Goal: Task Accomplishment & Management: Use online tool/utility

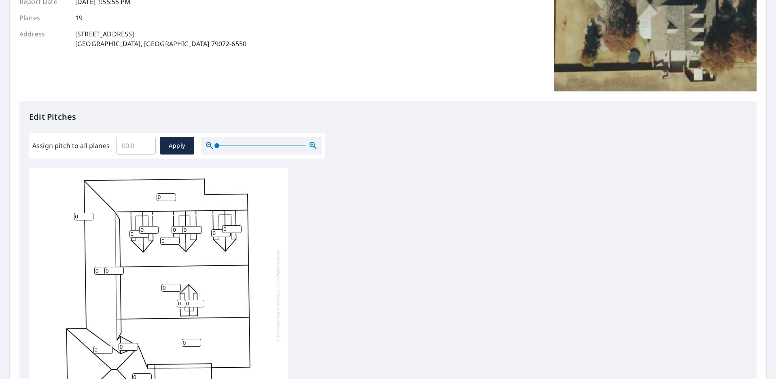
scroll to position [162, 0]
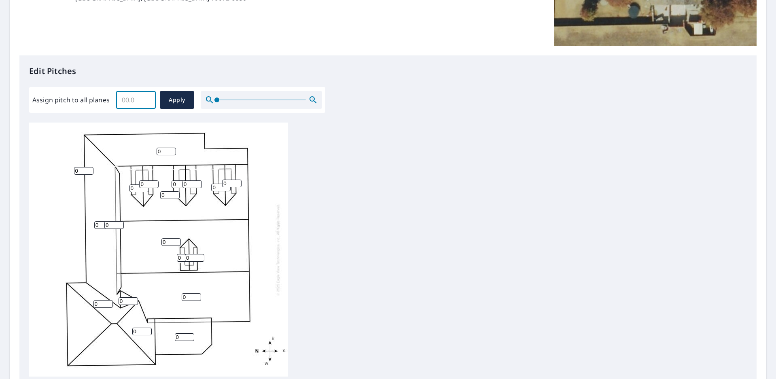
click at [135, 100] on input "Assign pitch to all planes" at bounding box center [136, 100] width 40 height 23
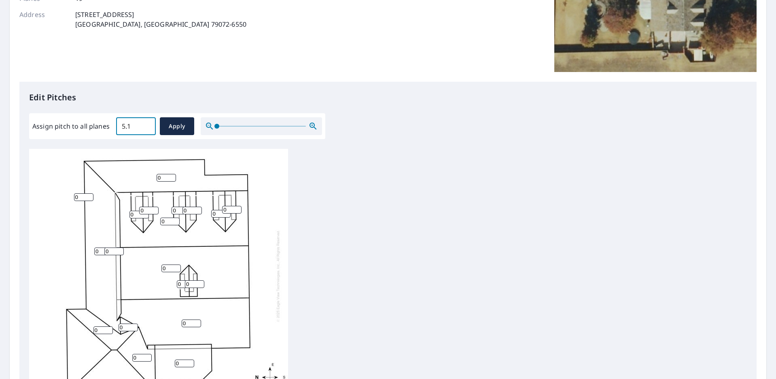
scroll to position [121, 0]
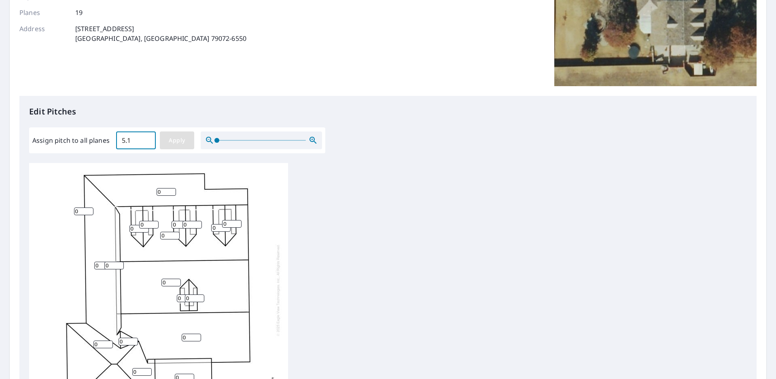
type input "5.1"
click at [182, 138] on span "Apply" at bounding box center [176, 140] width 21 height 10
type input "5.1"
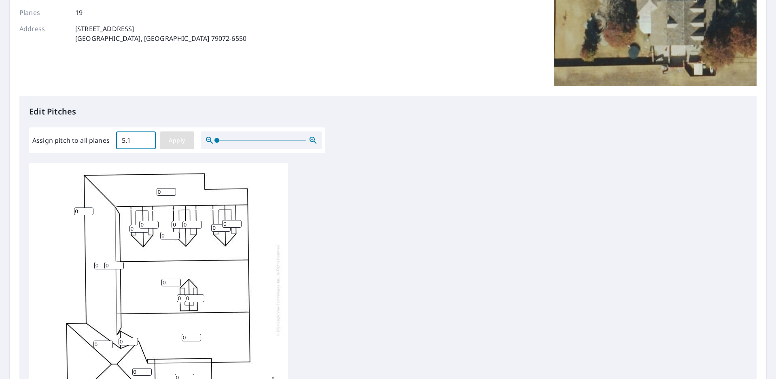
type input "5.1"
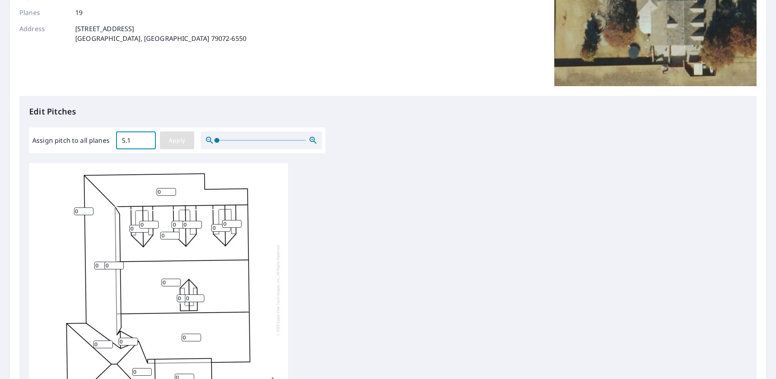
type input "5.1"
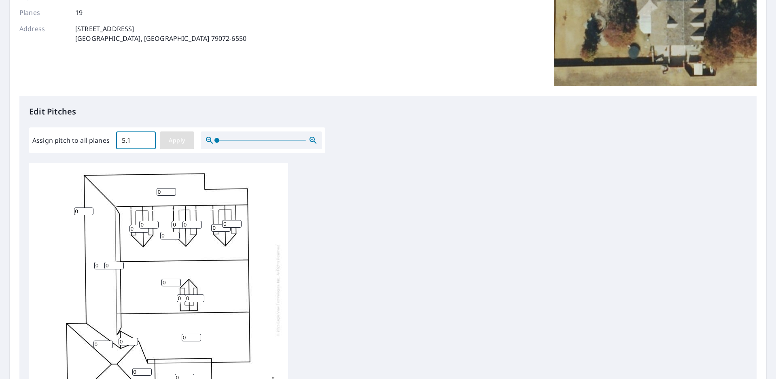
type input "5.1"
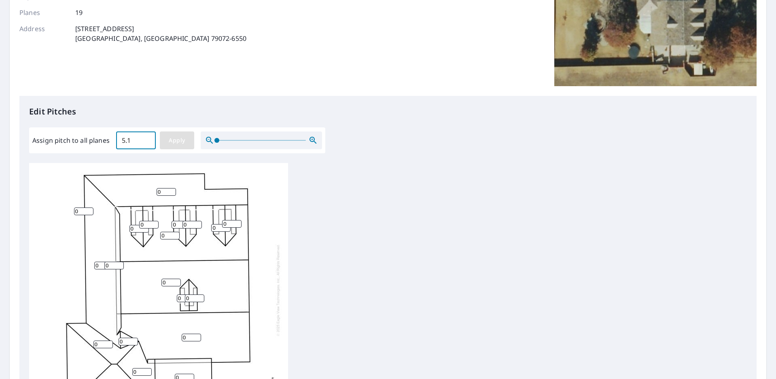
type input "5.1"
drag, startPoint x: 167, startPoint y: 192, endPoint x: 142, endPoint y: 189, distance: 25.7
click at [149, 193] on div "5.1 5.1 5.1 5.1 5.1 5.1 5.1 5.1 5.1 5.1 5.1 5.1 5.1 5.1 5.1 5.1 5.1 5.1 5.1" at bounding box center [158, 290] width 259 height 254
type input "3"
drag, startPoint x: 85, startPoint y: 212, endPoint x: 36, endPoint y: 207, distance: 49.2
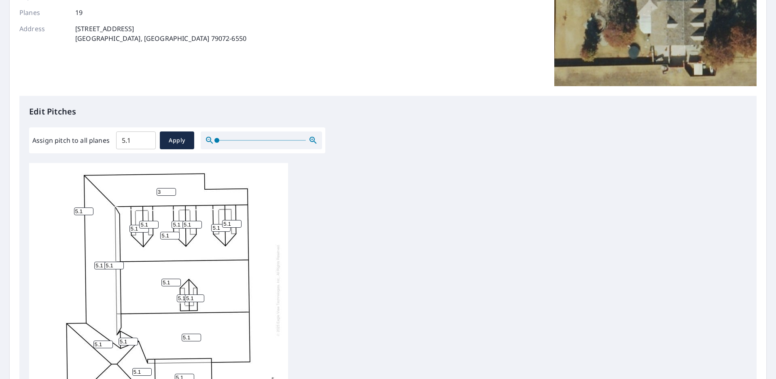
click at [36, 210] on div "5.1 5.1 5.1 5.1 3 5.1 5.1 5.1 5.1 5.1 5.1 5.1 5.1 5.1 5.1 5.1 5.1 5.1 5.1" at bounding box center [158, 290] width 259 height 254
type input "3"
drag, startPoint x: 114, startPoint y: 266, endPoint x: 93, endPoint y: 255, distance: 23.5
click at [93, 259] on div "5.1 5.1 5.1 5.1 3 5.1 5.1 3 5.1 5.1 5.1 5.1 5.1 5.1 5.1 5.1 5.1 5.1 5.1" at bounding box center [158, 290] width 259 height 254
type input "3"
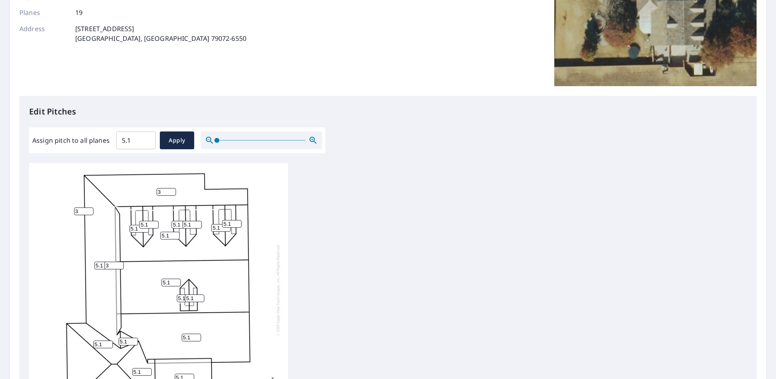
drag, startPoint x: 100, startPoint y: 267, endPoint x: 65, endPoint y: 264, distance: 35.7
click at [65, 266] on div "5.1 5.1 5.1 5.1 3 5.1 3 3 5.1 5.1 5.1 5.1 5.1 5.1 5.1 5.1 5.1 5.1 5.1" at bounding box center [158, 290] width 259 height 254
type input "3"
click at [47, 248] on div "5.1 5.1 5.1 3 3 5.1 3 3 5.1 5.1 5.1 5.1 5.1 5.1 5.1 5.1 5.1 5.1 5.1" at bounding box center [158, 290] width 259 height 254
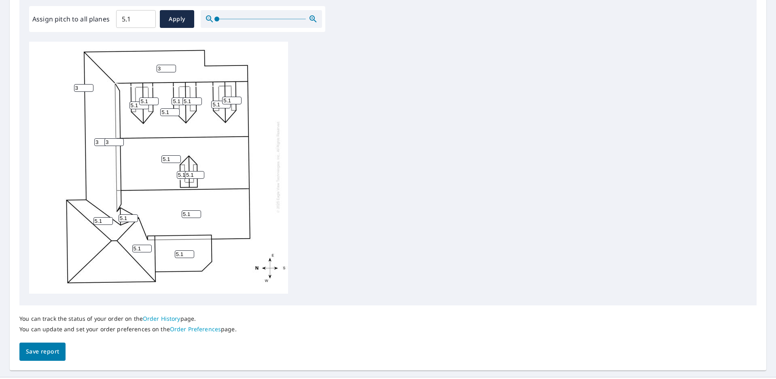
click at [141, 22] on input "5.1" at bounding box center [136, 19] width 40 height 23
type input "5"
click at [191, 15] on button "Apply" at bounding box center [177, 19] width 34 height 18
type input "5"
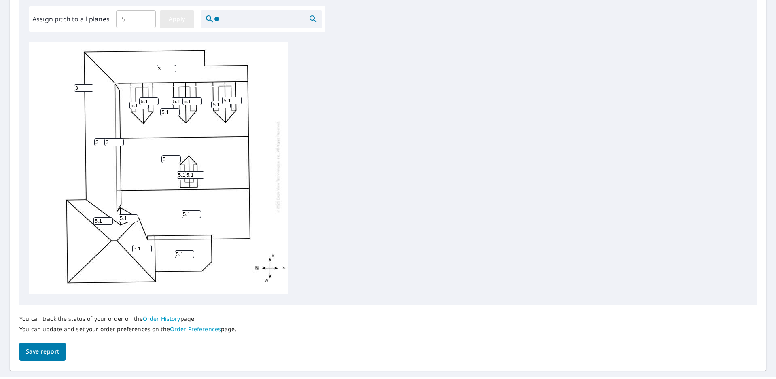
type input "5"
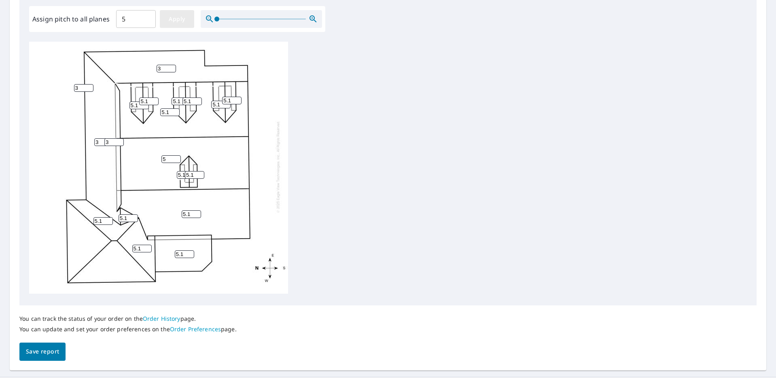
type input "5"
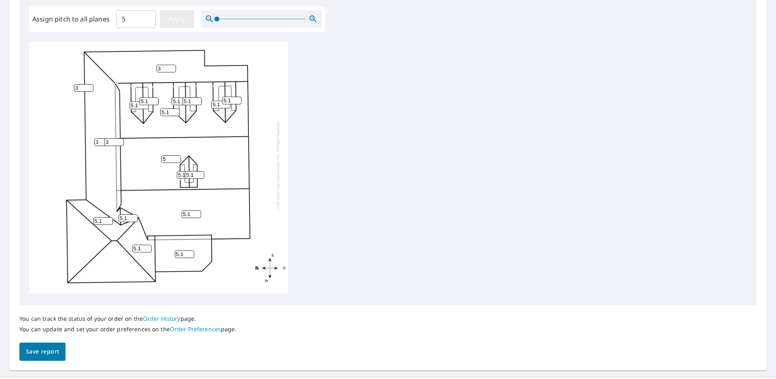
type input "5"
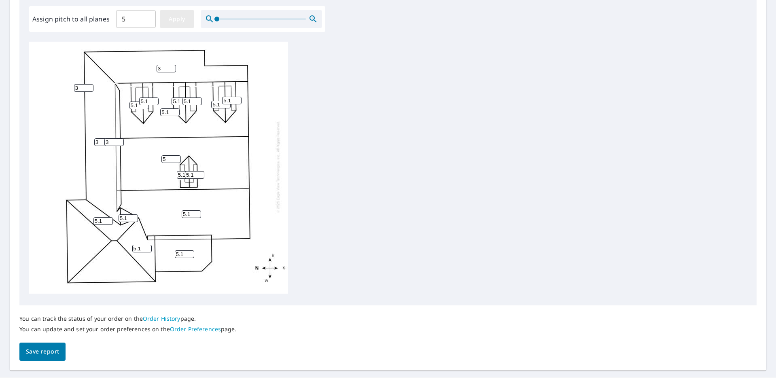
type input "5"
drag, startPoint x: 169, startPoint y: 62, endPoint x: 139, endPoint y: 55, distance: 30.6
click at [156, 65] on input "7" at bounding box center [165, 69] width 19 height 8
click at [171, 65] on input "6" at bounding box center [165, 69] width 19 height 8
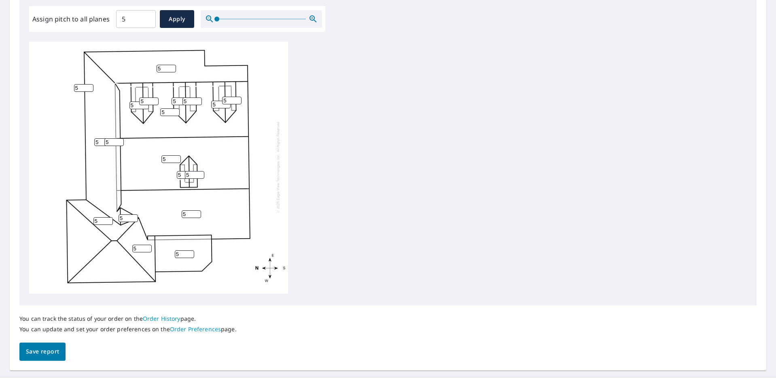
click at [171, 65] on input "5" at bounding box center [165, 69] width 19 height 8
click at [171, 65] on input "4" at bounding box center [165, 69] width 19 height 8
type input "3"
click at [173, 66] on input "3" at bounding box center [165, 69] width 19 height 8
click at [86, 84] on input "4" at bounding box center [83, 88] width 19 height 8
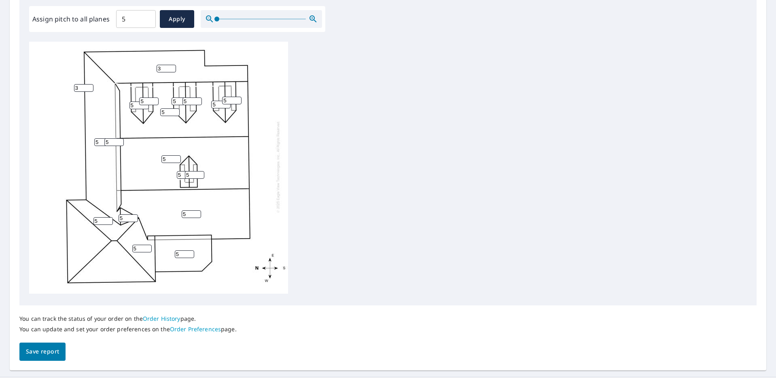
type input "3"
click at [89, 84] on input "3" at bounding box center [83, 88] width 19 height 8
click at [120, 140] on input "5" at bounding box center [113, 142] width 19 height 8
type input "3"
click at [101, 138] on input "5" at bounding box center [103, 142] width 19 height 8
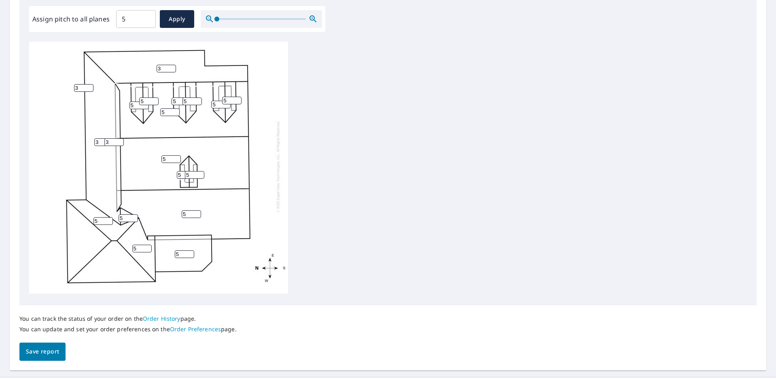
type input "3"
drag, startPoint x: 189, startPoint y: 211, endPoint x: 151, endPoint y: 192, distance: 42.9
click at [152, 199] on div "5 5 5 3 3 5 3 3 5 5 5 5 5 5 5 5 5 5 5" at bounding box center [158, 167] width 259 height 254
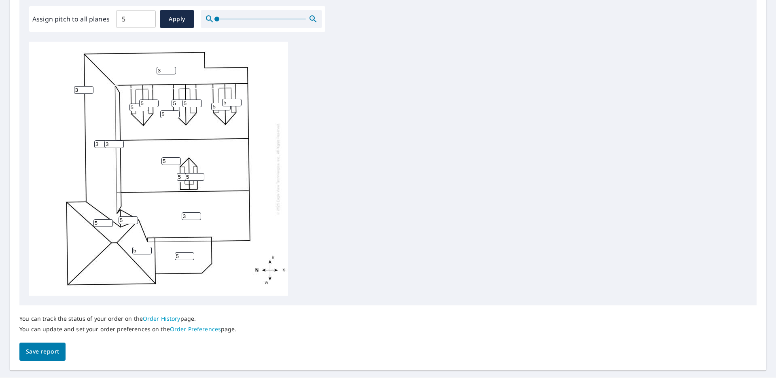
type input "3"
drag, startPoint x: 181, startPoint y: 258, endPoint x: 173, endPoint y: 228, distance: 31.2
click at [160, 245] on div "5 5 3 3 3 5 3 3 5 5 5 5 5 5 5 5 5 5 5" at bounding box center [158, 169] width 259 height 254
type input "3"
click at [20, 353] on button "Save report" at bounding box center [42, 352] width 46 height 18
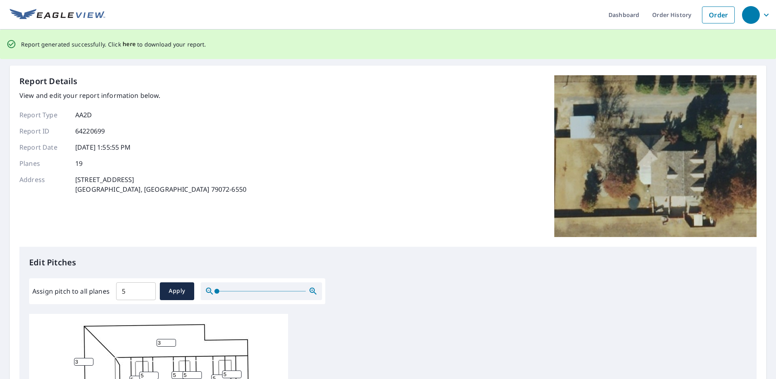
click at [125, 44] on span "here" at bounding box center [129, 44] width 13 height 10
